Goal: Task Accomplishment & Management: Manage account settings

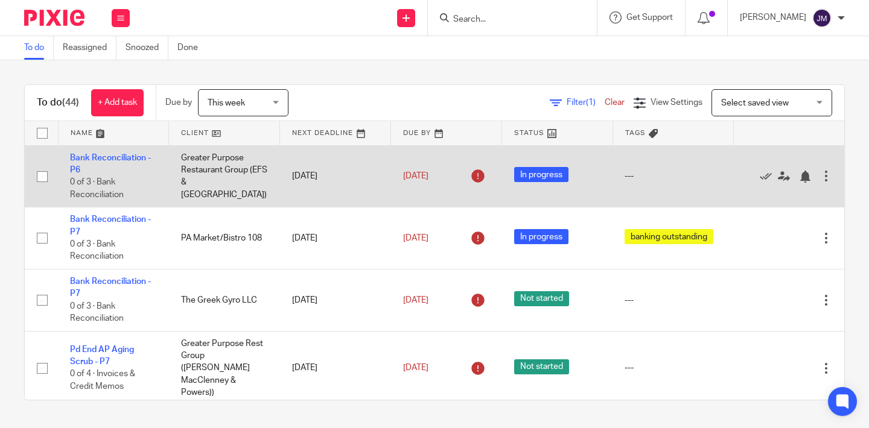
click at [230, 165] on td "Greater Purpose Restaurant Group (EFS & [GEOGRAPHIC_DATA])" at bounding box center [224, 176] width 111 height 62
click at [144, 159] on link "Bank Reconciliation - P6" at bounding box center [110, 164] width 81 height 21
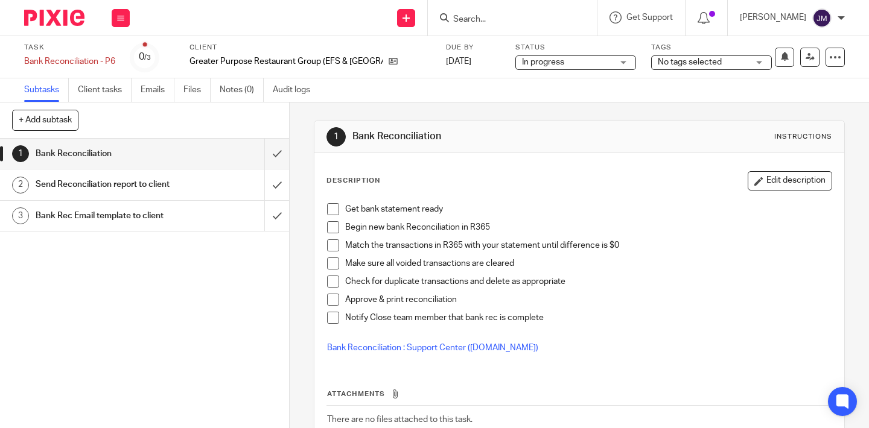
click at [658, 62] on span "No tags selected" at bounding box center [690, 62] width 64 height 8
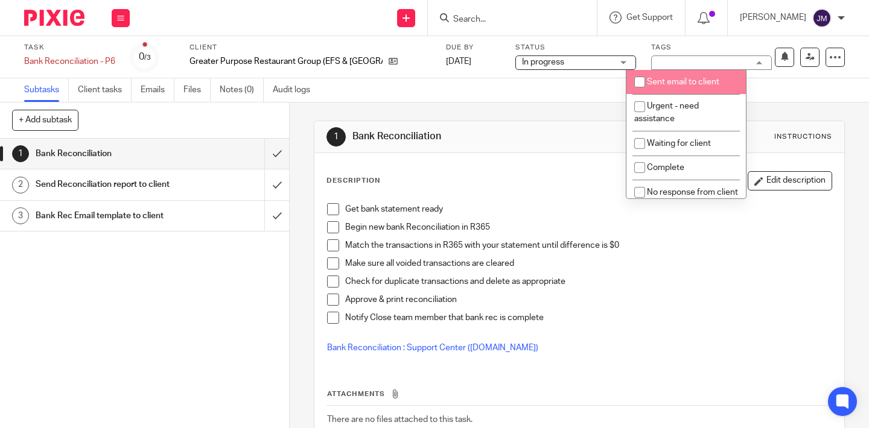
click at [659, 81] on span "Sent email to client" at bounding box center [683, 82] width 72 height 8
checkbox input "true"
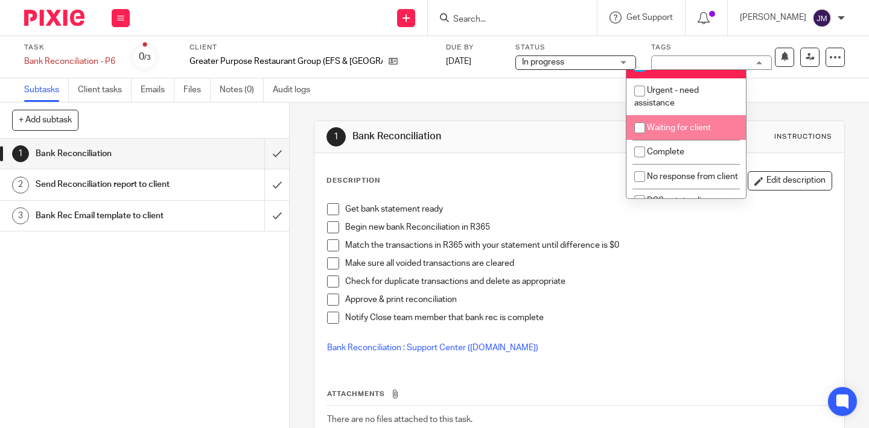
click at [666, 127] on span "Waiting for client" at bounding box center [679, 128] width 64 height 8
checkbox input "true"
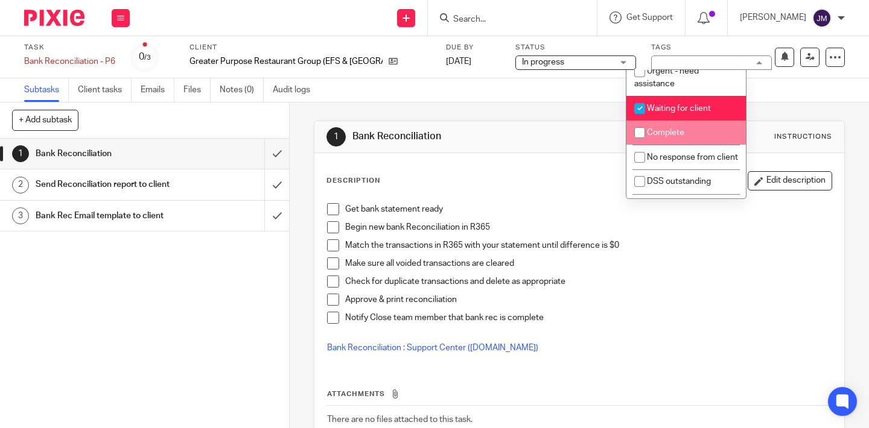
scroll to position [85, 0]
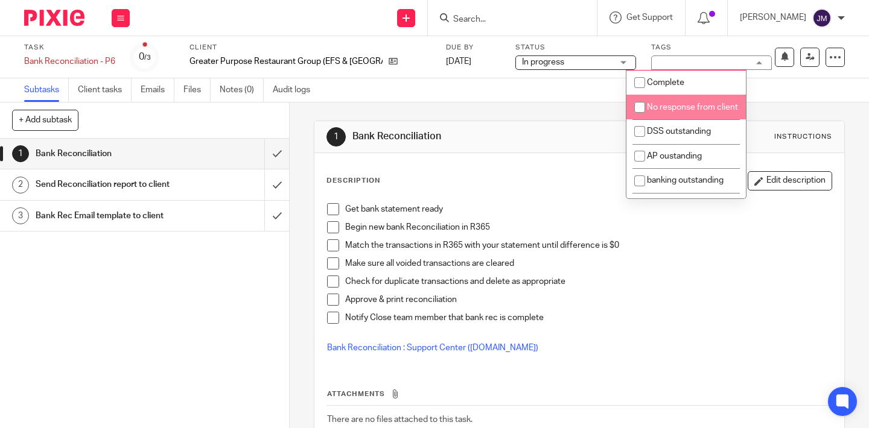
click at [663, 119] on li "No response from client" at bounding box center [685, 107] width 119 height 25
checkbox input "true"
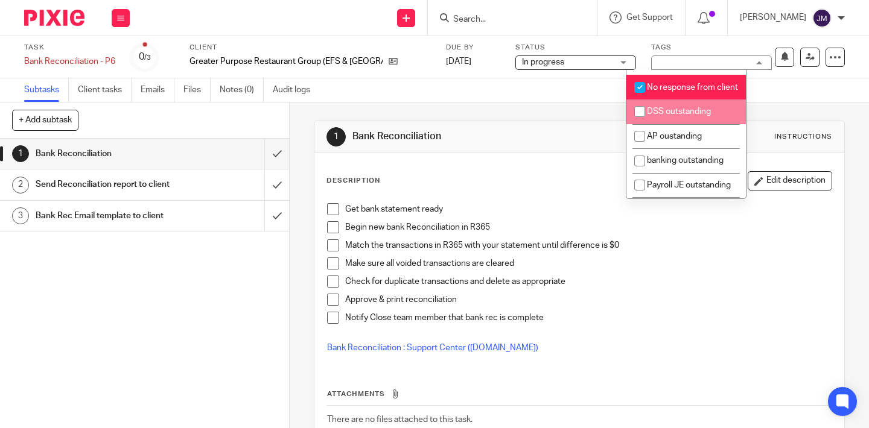
scroll to position [120, 0]
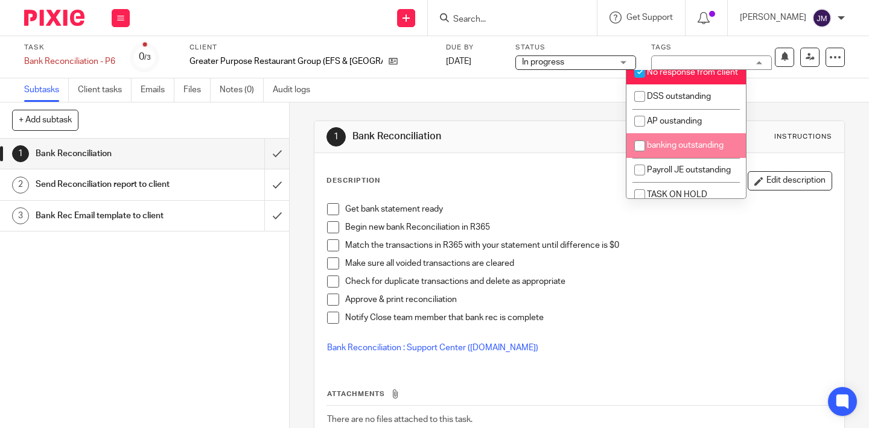
click at [670, 151] on li "banking outstanding" at bounding box center [685, 145] width 119 height 25
checkbox input "true"
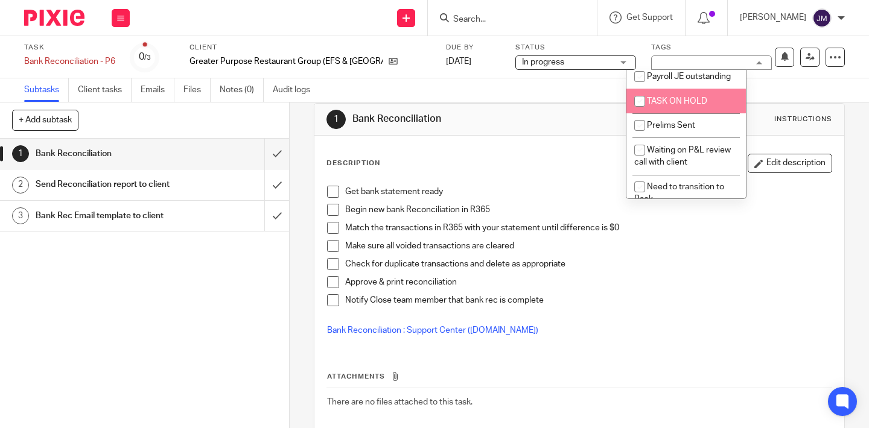
scroll to position [28, 0]
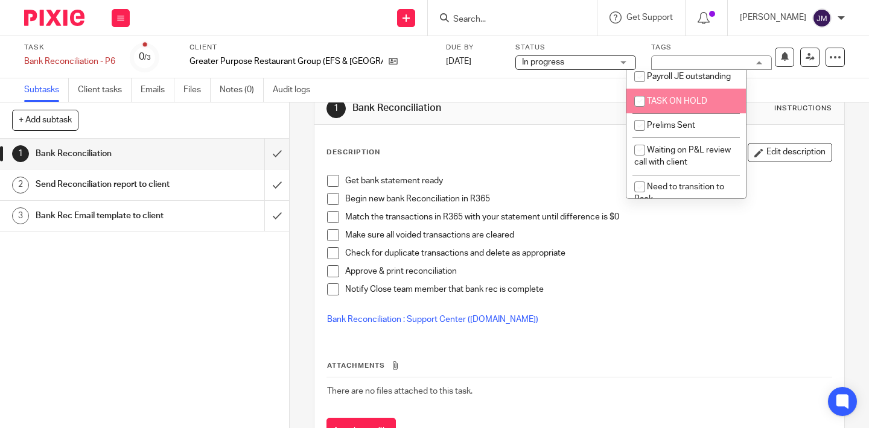
click at [497, 132] on div "Description Edit description Get bank statement ready Begin new bank Reconcilia…" at bounding box center [579, 294] width 530 height 338
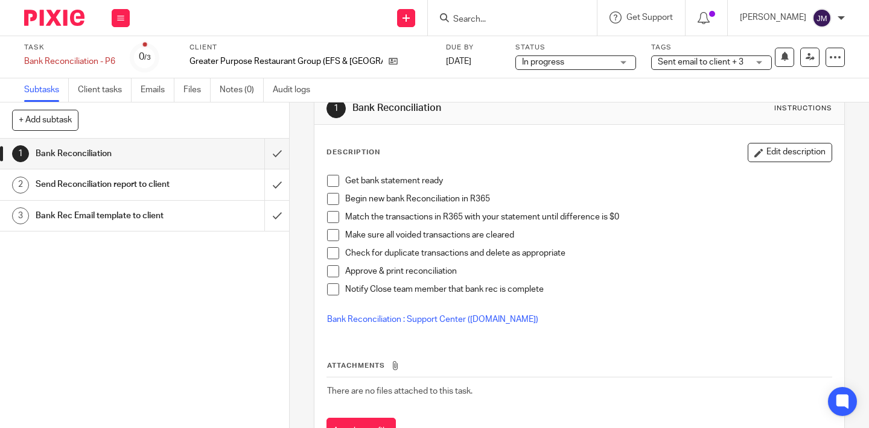
click at [73, 10] on img at bounding box center [54, 18] width 60 height 16
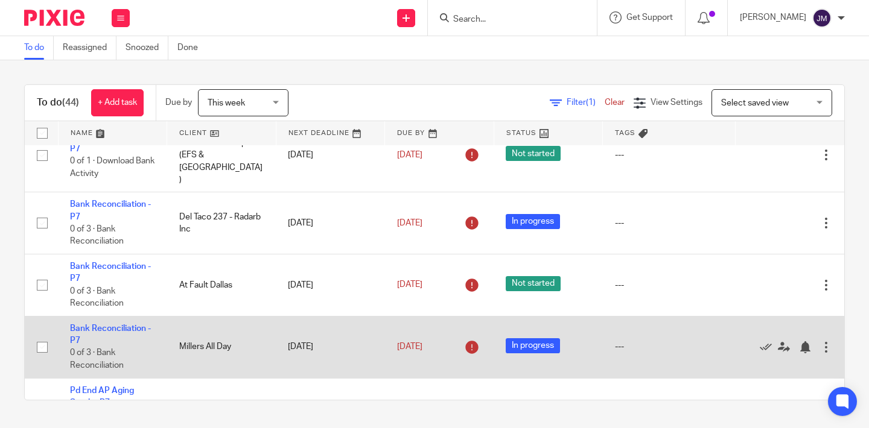
scroll to position [356, 0]
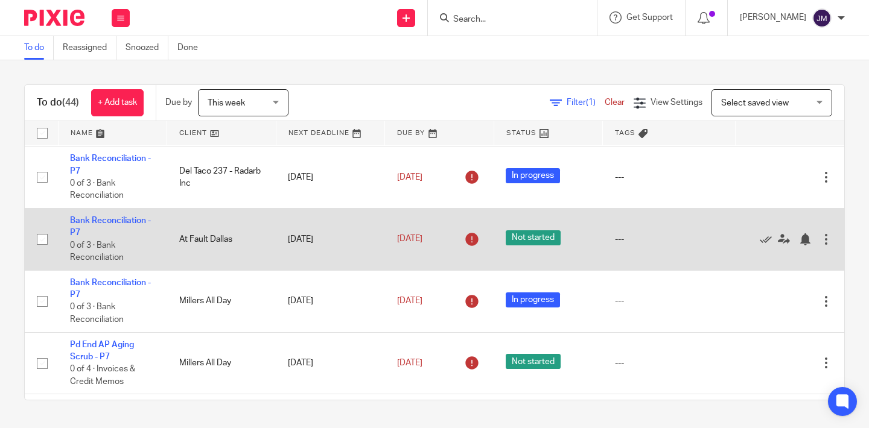
click at [195, 223] on td "At Fault Dallas" at bounding box center [221, 239] width 109 height 62
click at [97, 208] on td "Bank Reconciliation - P7 0 of 3 · Bank Reconciliation" at bounding box center [112, 239] width 109 height 62
click at [98, 217] on link "Bank Reconciliation - P7" at bounding box center [110, 227] width 81 height 21
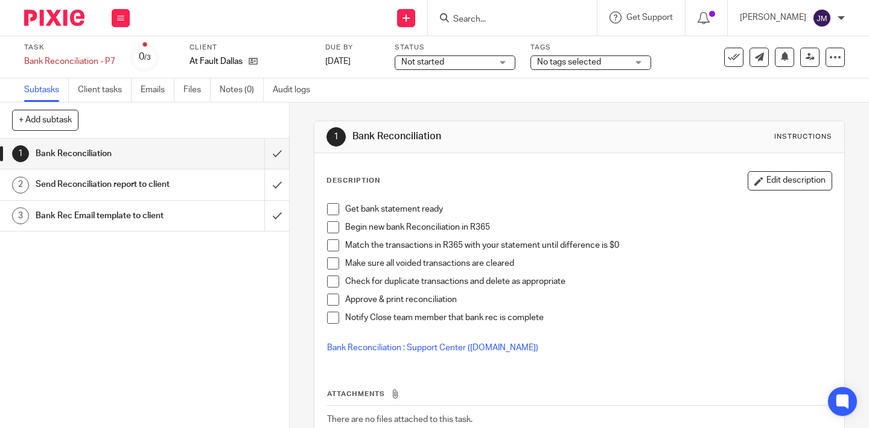
click at [580, 63] on span "No tags selected" at bounding box center [569, 62] width 64 height 8
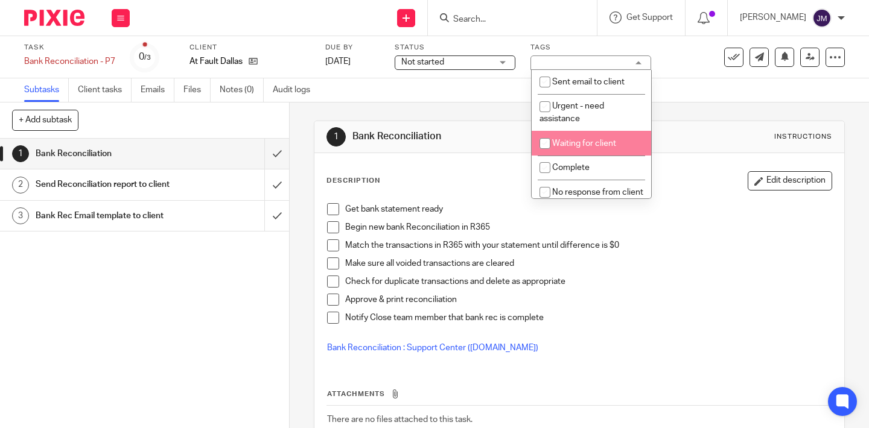
click at [590, 152] on li "Waiting for client" at bounding box center [591, 143] width 119 height 25
checkbox input "true"
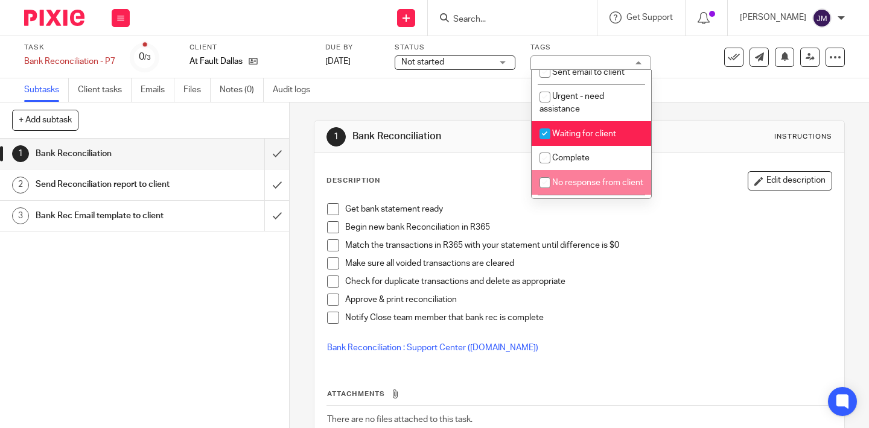
click at [580, 179] on li "No response from client" at bounding box center [591, 182] width 119 height 25
checkbox input "true"
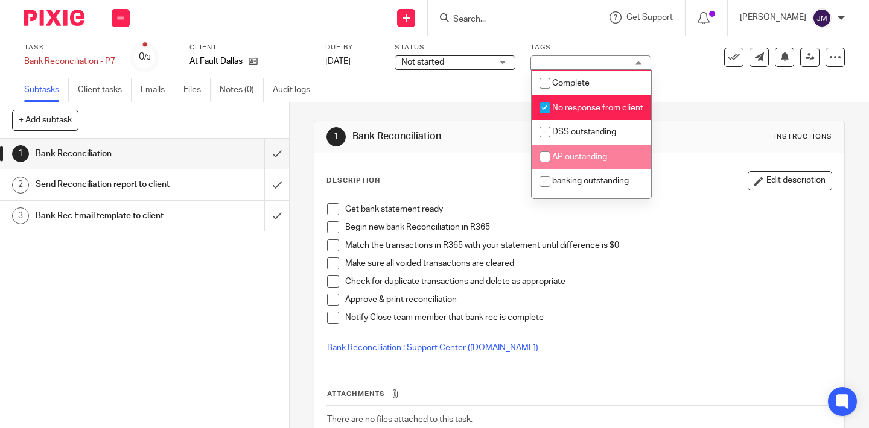
scroll to position [184, 0]
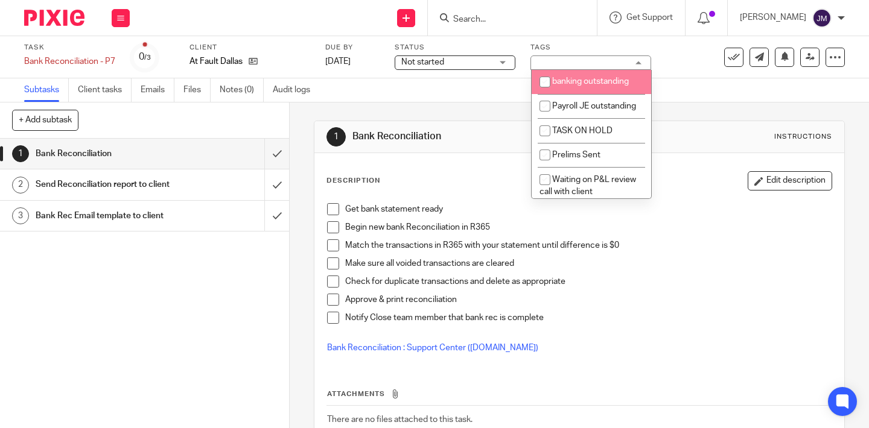
click at [582, 86] on span "banking outstanding" at bounding box center [590, 81] width 77 height 8
checkbox input "true"
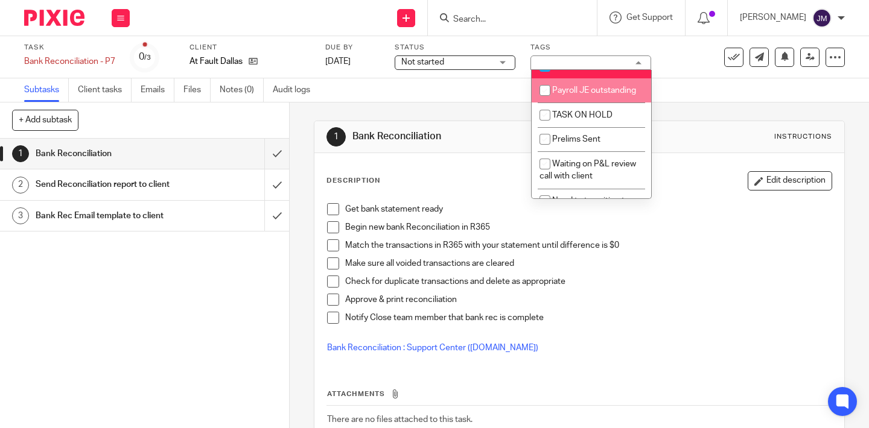
scroll to position [219, 0]
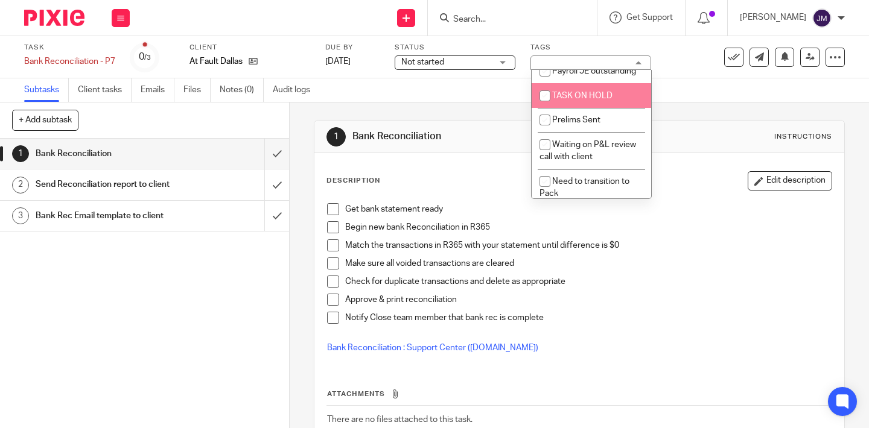
click at [580, 100] on span "TASK ON HOLD" at bounding box center [582, 96] width 60 height 8
checkbox input "true"
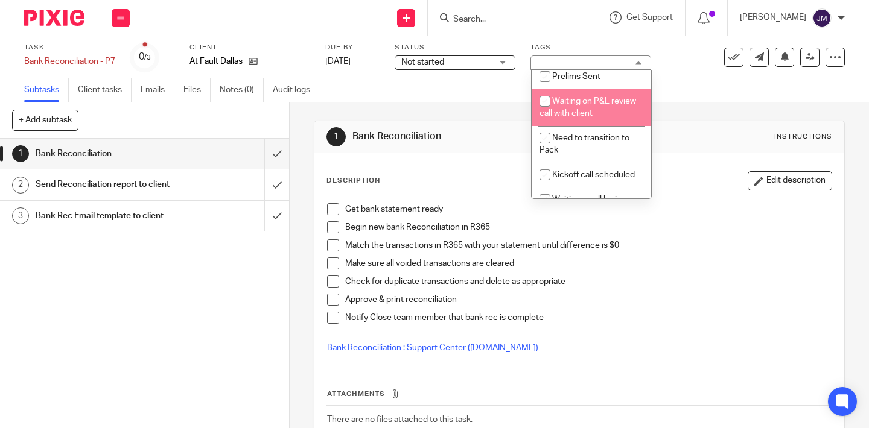
scroll to position [287, 0]
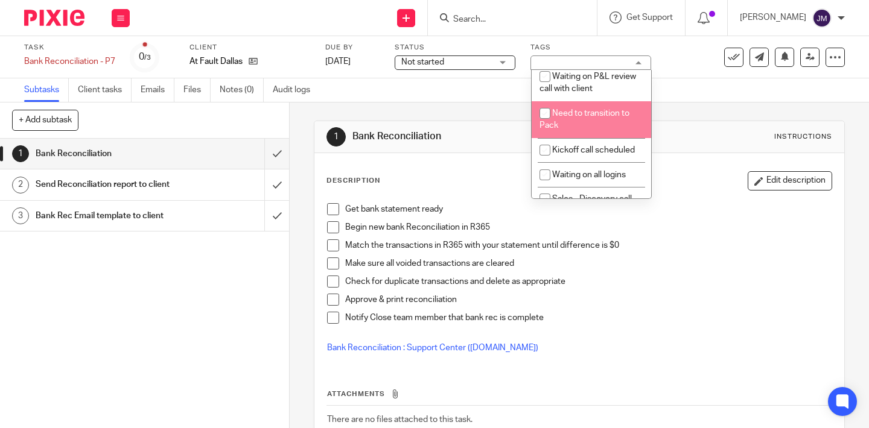
click at [675, 156] on div "Description Edit description Get bank statement ready Begin new bank Reconcilia…" at bounding box center [579, 322] width 530 height 338
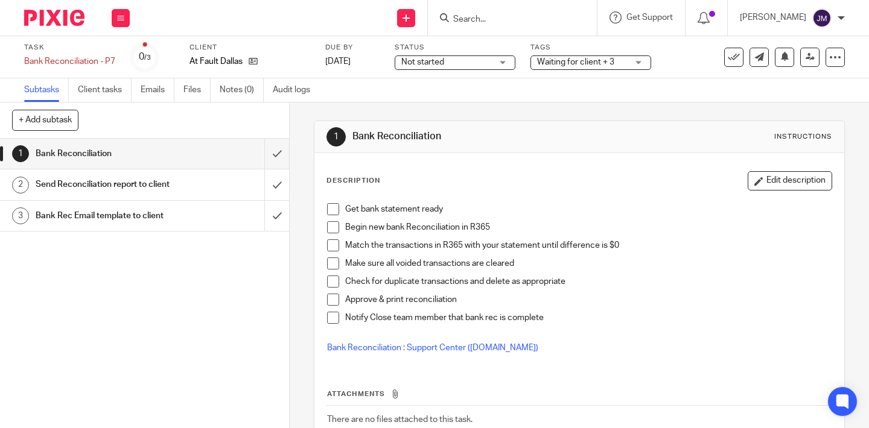
click at [57, 19] on img at bounding box center [54, 18] width 60 height 16
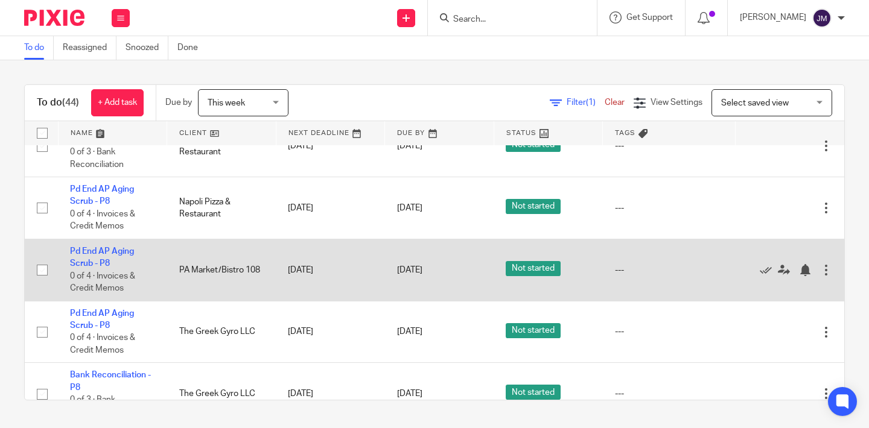
scroll to position [1250, 0]
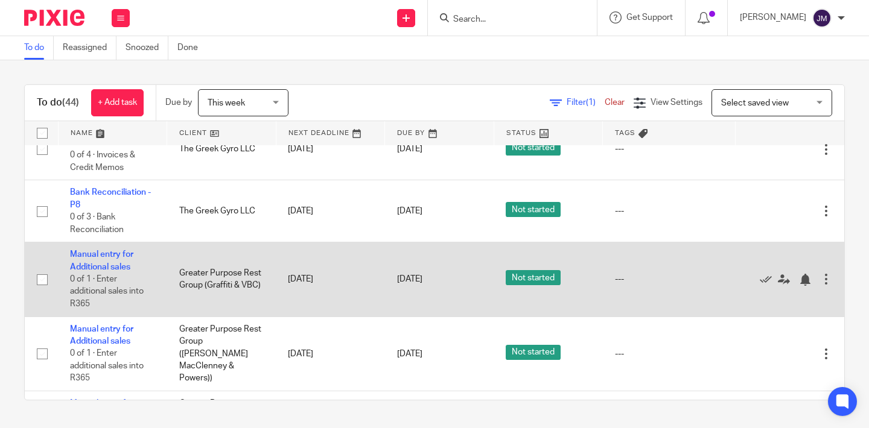
click at [45, 269] on input "checkbox" at bounding box center [42, 280] width 23 height 23
checkbox input "true"
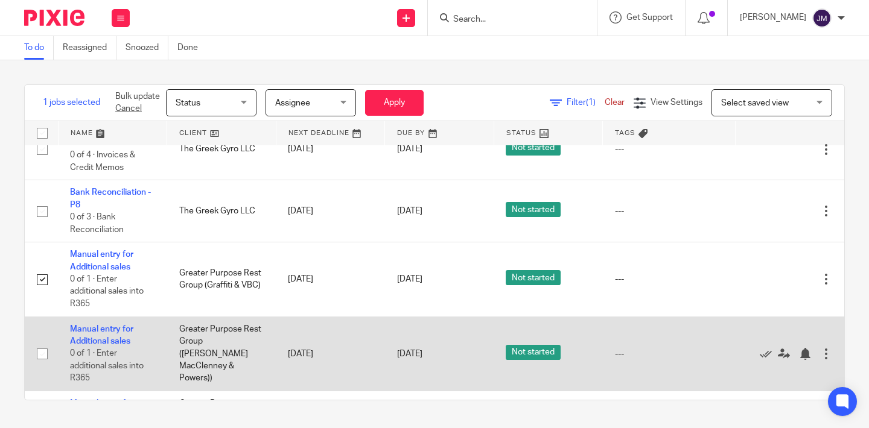
click at [42, 343] on input "checkbox" at bounding box center [42, 354] width 23 height 23
checkbox input "true"
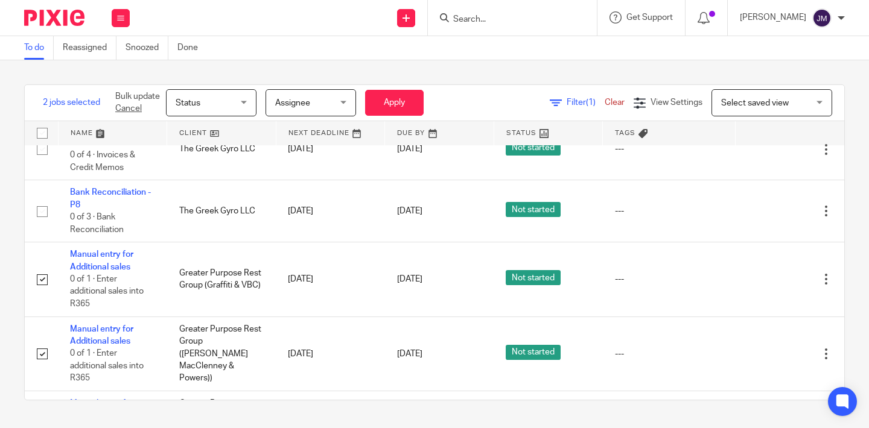
click at [215, 109] on span "Status" at bounding box center [208, 102] width 64 height 25
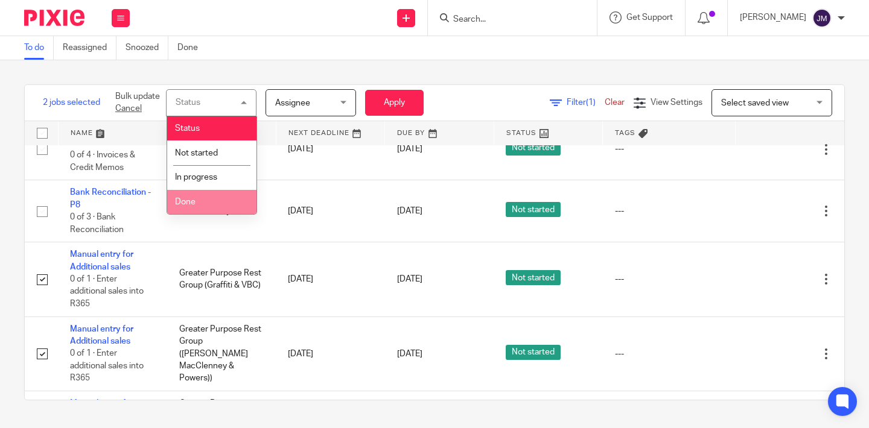
click at [189, 201] on span "Done" at bounding box center [185, 202] width 21 height 8
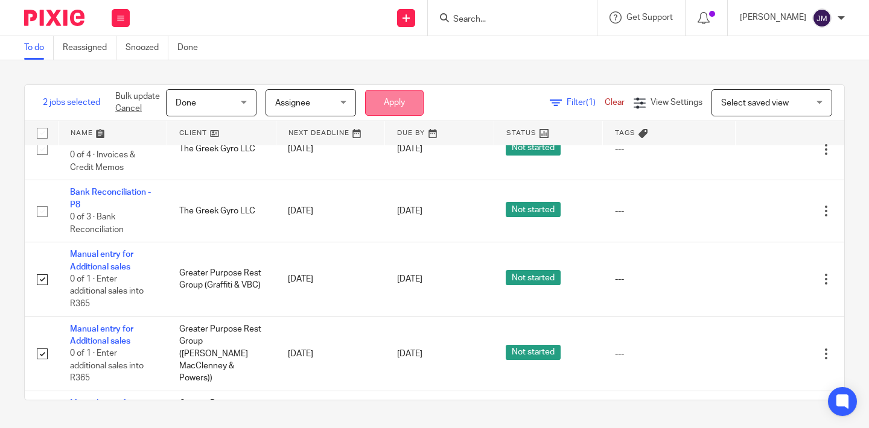
click at [381, 107] on button "Apply" at bounding box center [394, 103] width 59 height 26
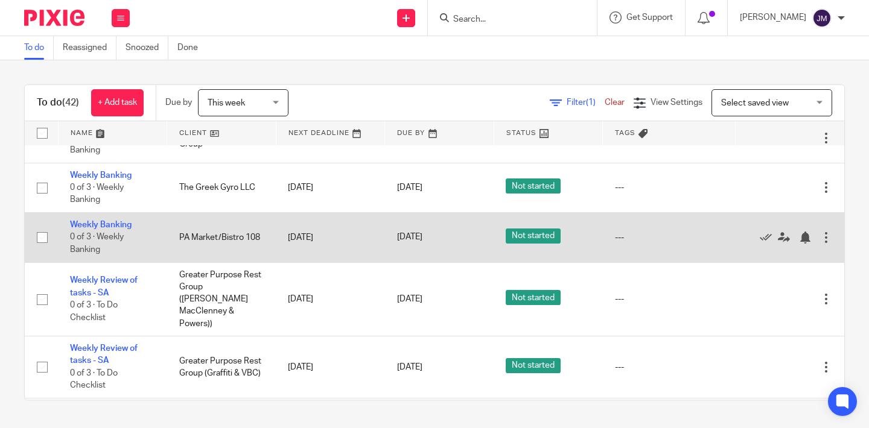
scroll to position [1947, 0]
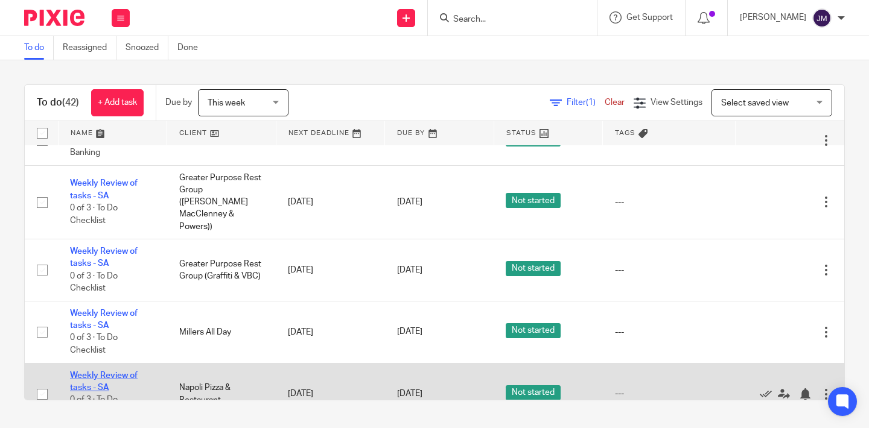
click at [104, 372] on link "Weekly Review of tasks - SA" at bounding box center [104, 382] width 68 height 21
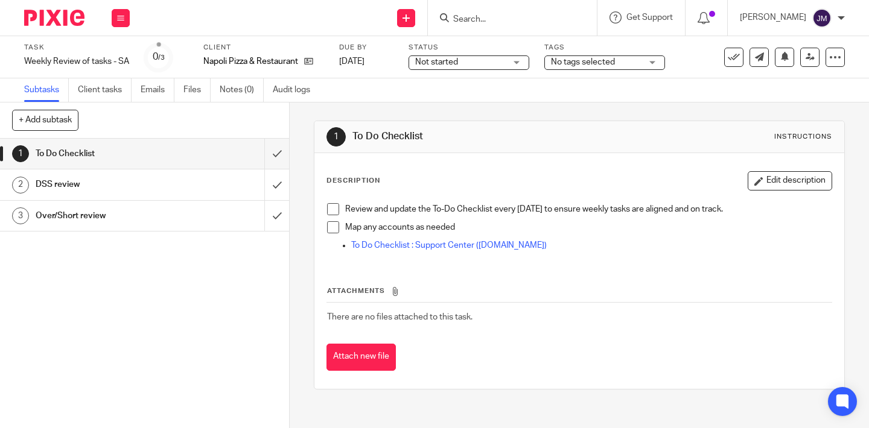
click at [151, 183] on h1 "DSS review" at bounding box center [108, 185] width 145 height 18
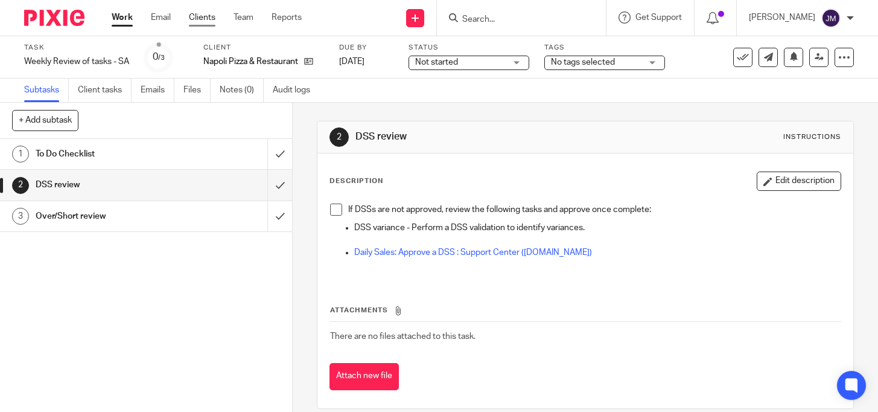
click at [199, 11] on link "Clients" at bounding box center [202, 17] width 27 height 12
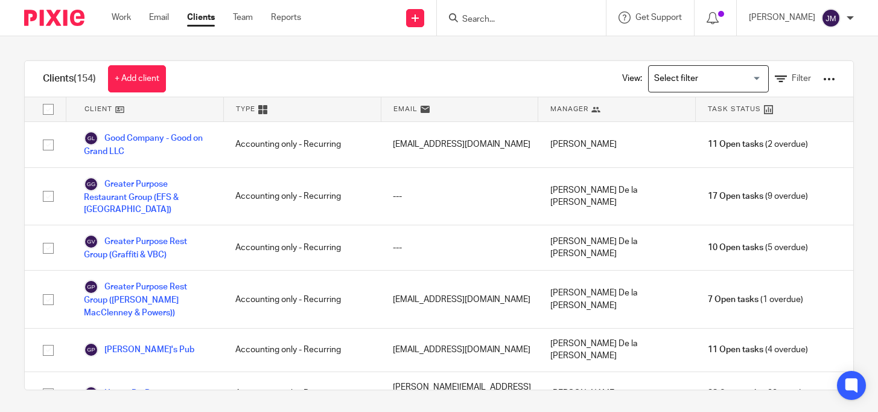
scroll to position [742, 0]
